Goal: Task Accomplishment & Management: Manage account settings

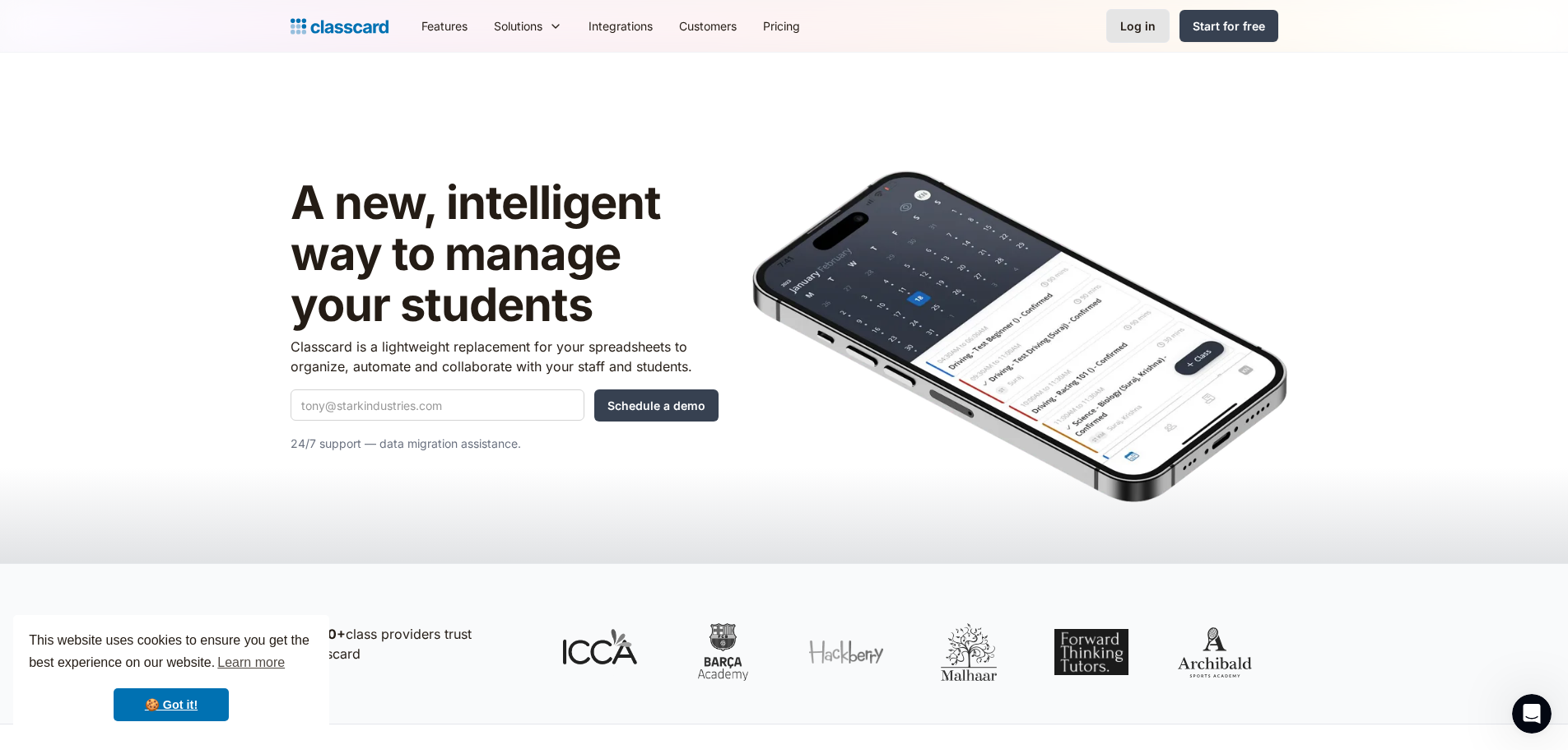
click at [1144, 22] on div "Log in" at bounding box center [1138, 27] width 35 height 18
click at [1199, 28] on div "Start for free" at bounding box center [1229, 27] width 72 height 18
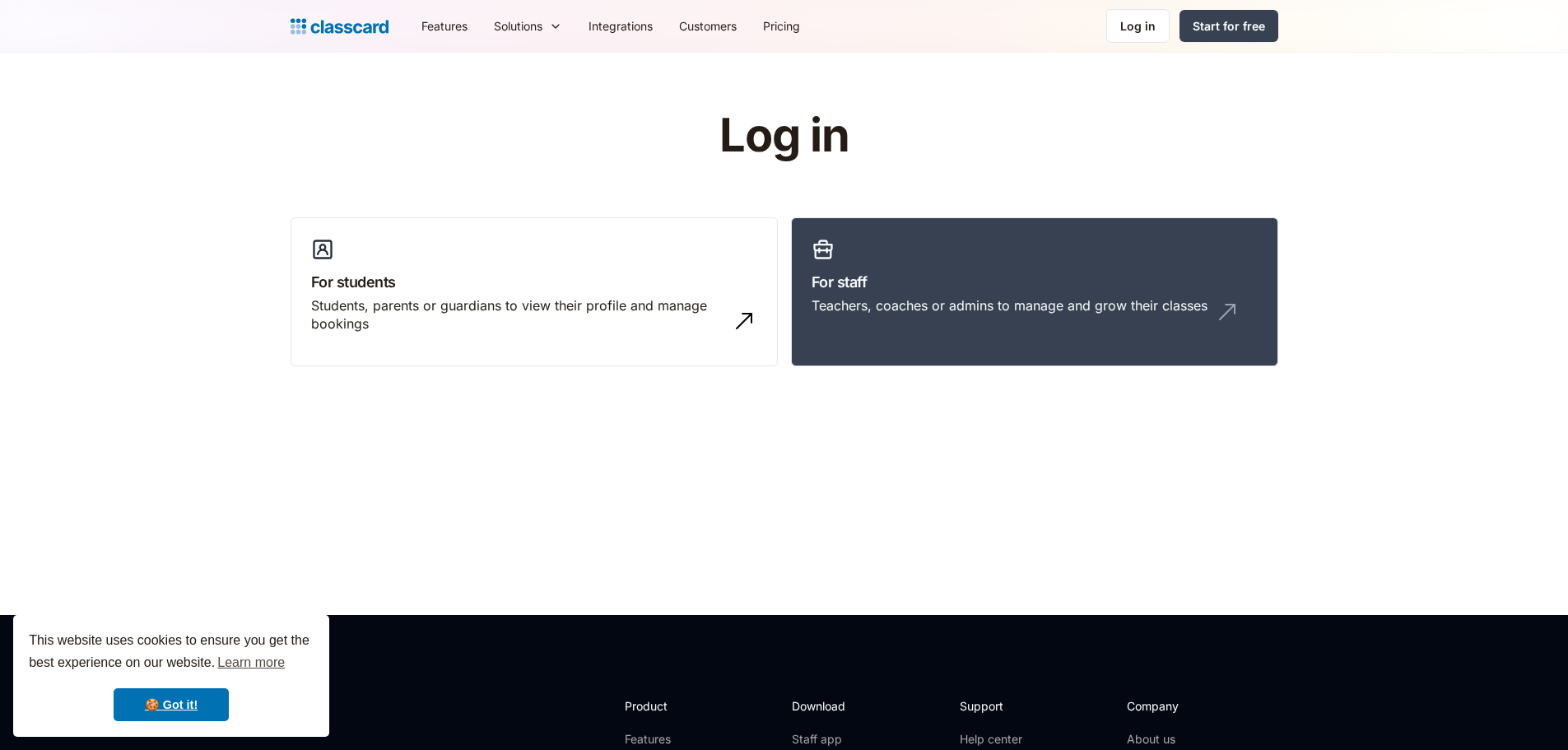
click at [1078, 375] on div "For students Students, parents or guardians to view their profile and manage bo…" at bounding box center [784, 299] width 988 height 163
click at [1065, 321] on div "Teachers, coaches or admins to manage and grow their classes" at bounding box center [1034, 311] width 446 height 31
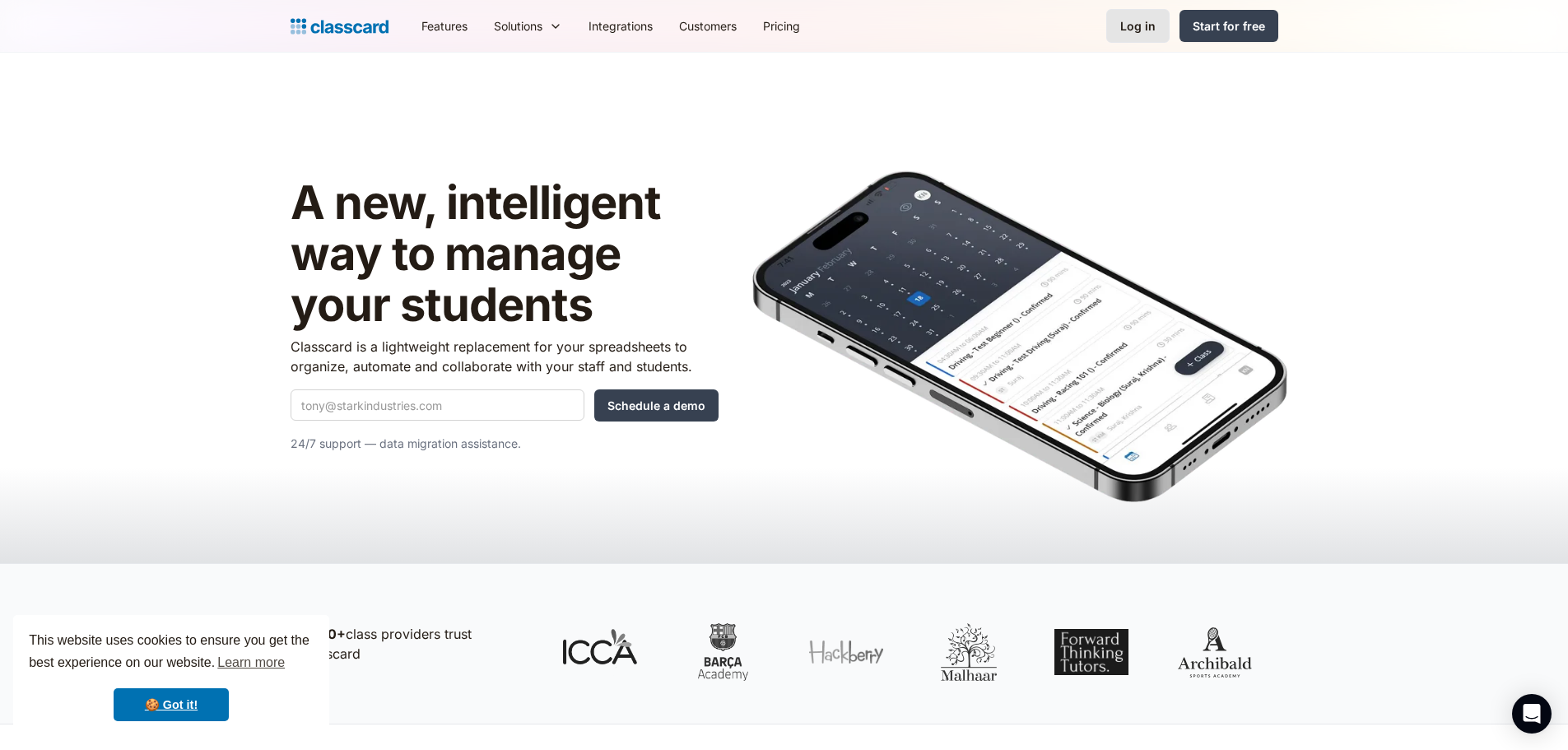
click at [1144, 23] on div "Log in" at bounding box center [1138, 27] width 35 height 18
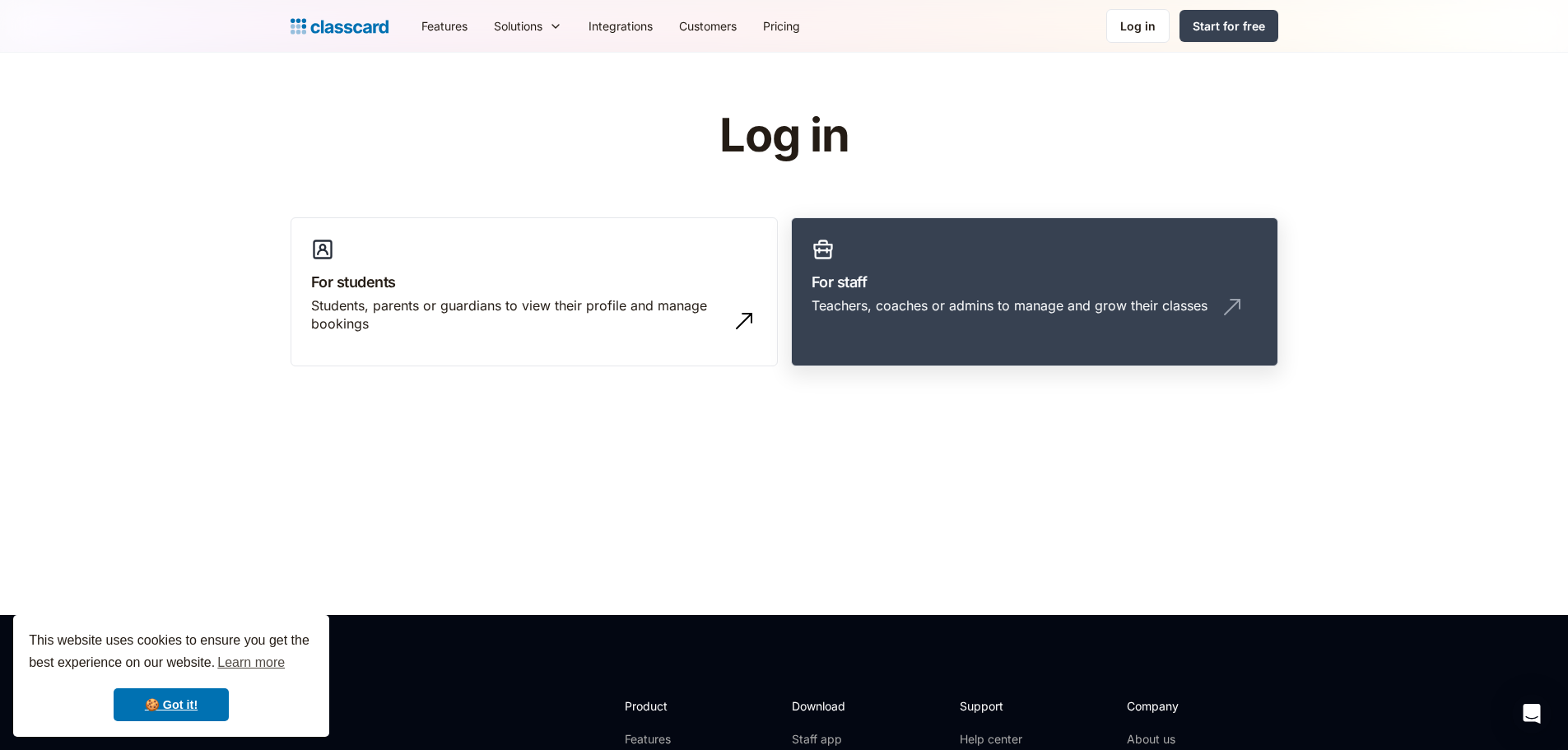
click at [991, 296] on div "Teachers, coaches or admins to manage and grow their classes" at bounding box center [1010, 305] width 396 height 18
